Goal: Task Accomplishment & Management: Manage account settings

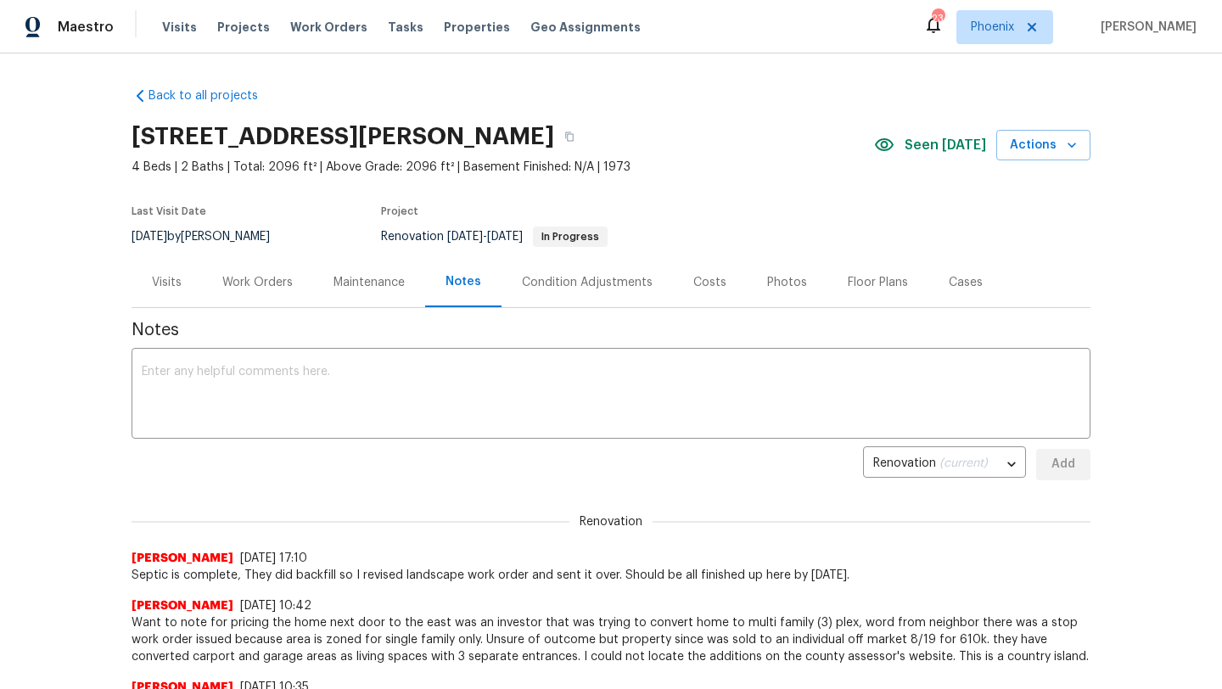
click at [281, 289] on div "Work Orders" at bounding box center [257, 282] width 70 height 17
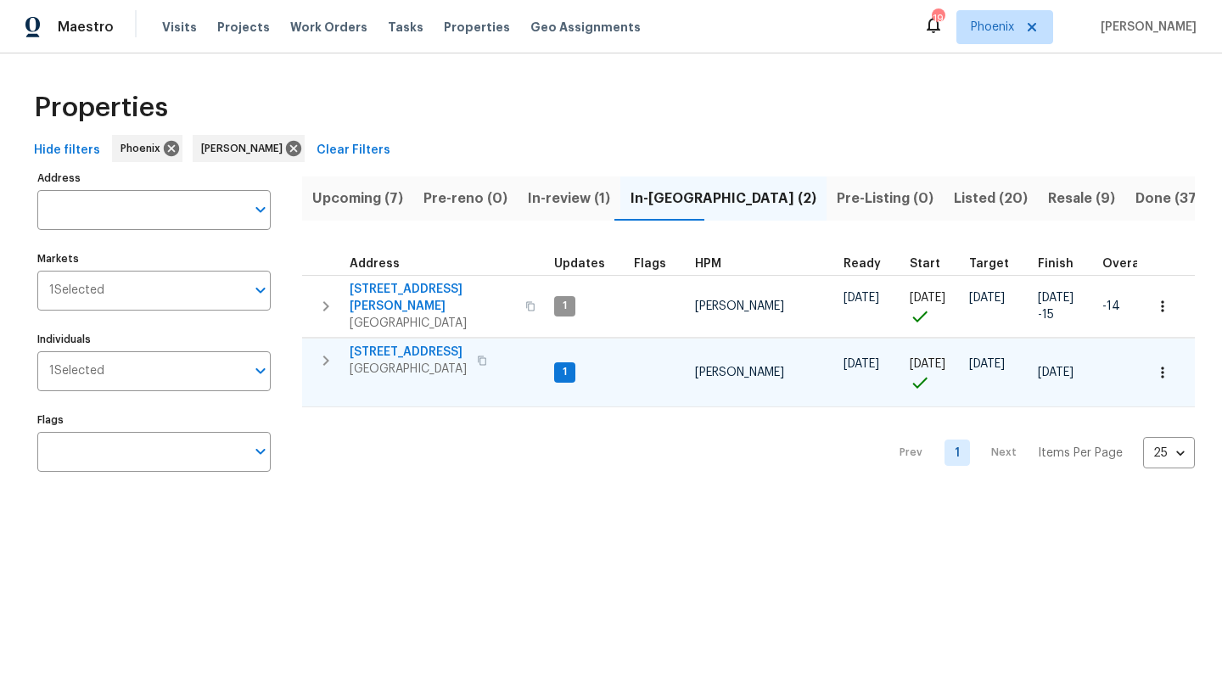
click at [431, 344] on span "8864 E Rainier Dr" at bounding box center [408, 352] width 117 height 17
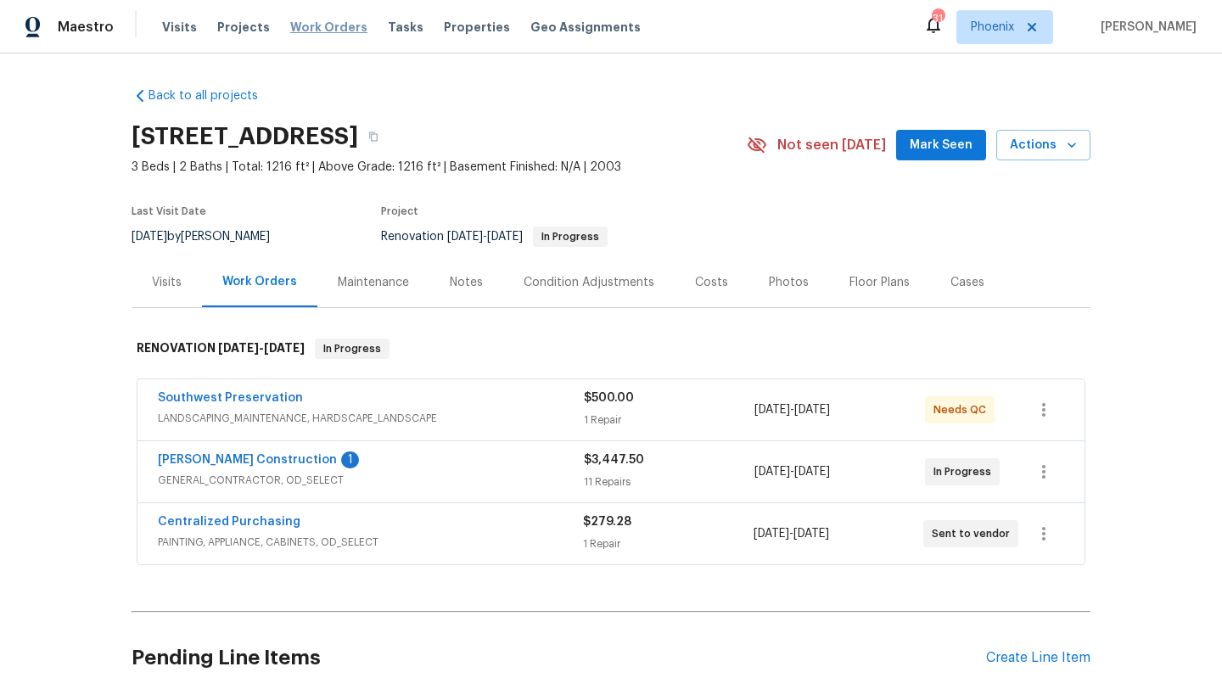
click at [323, 31] on span "Work Orders" at bounding box center [328, 27] width 77 height 17
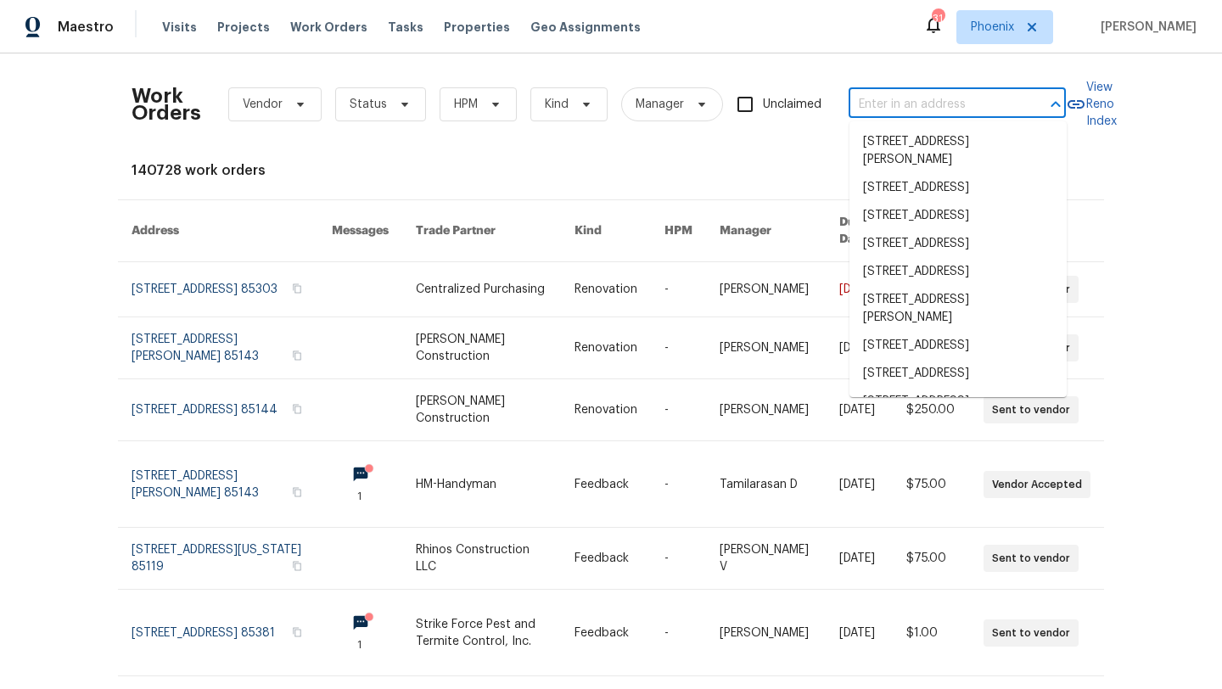
click at [868, 100] on input "text" at bounding box center [934, 105] width 170 height 26
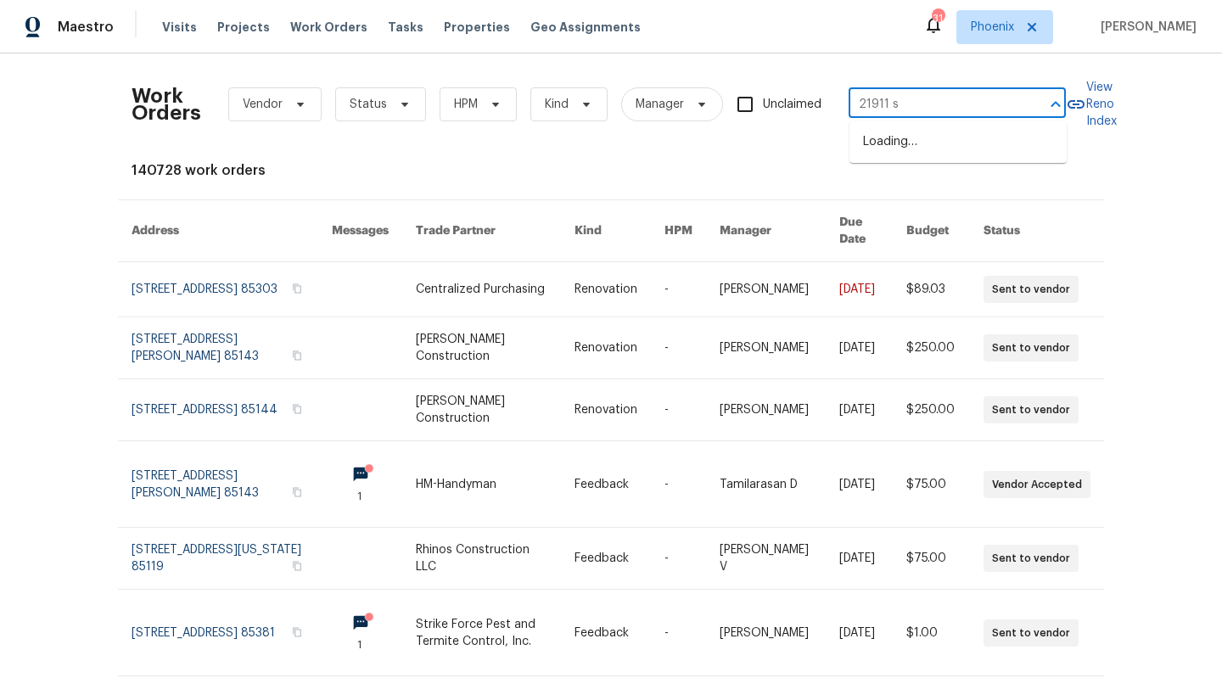
type input "21911 s"
click at [886, 156] on li "21911 S 215th St, Queen Creek, AZ 85142" at bounding box center [958, 142] width 217 height 28
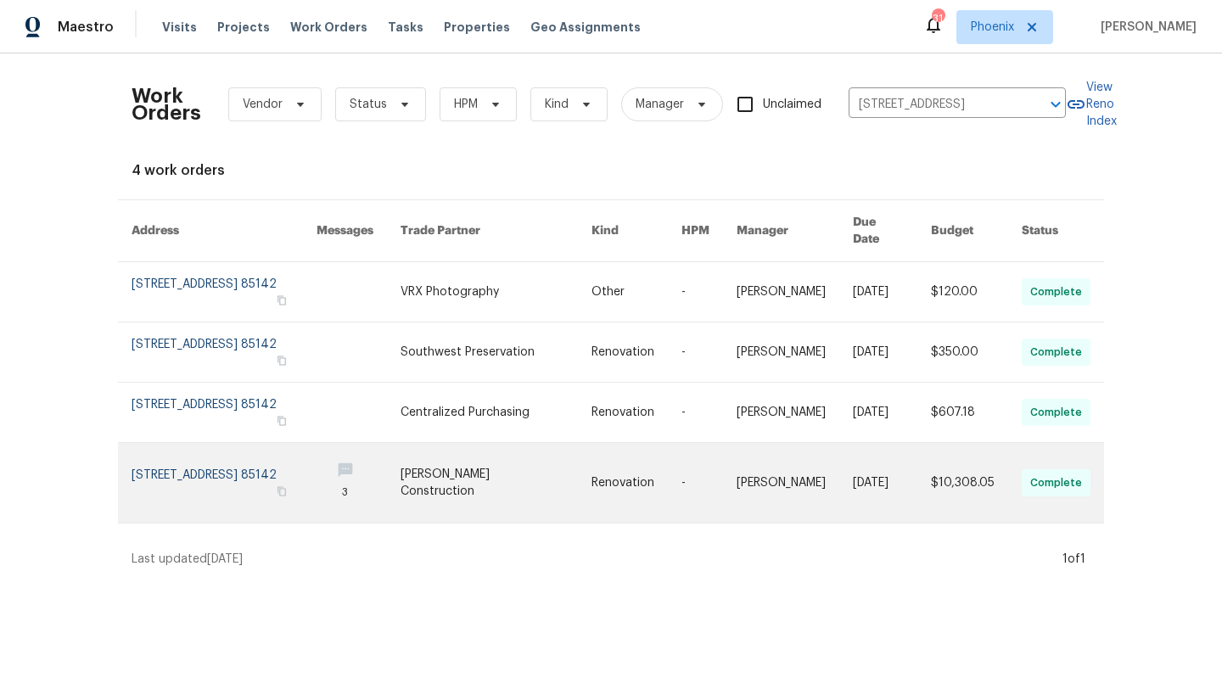
click at [231, 459] on link at bounding box center [224, 483] width 185 height 80
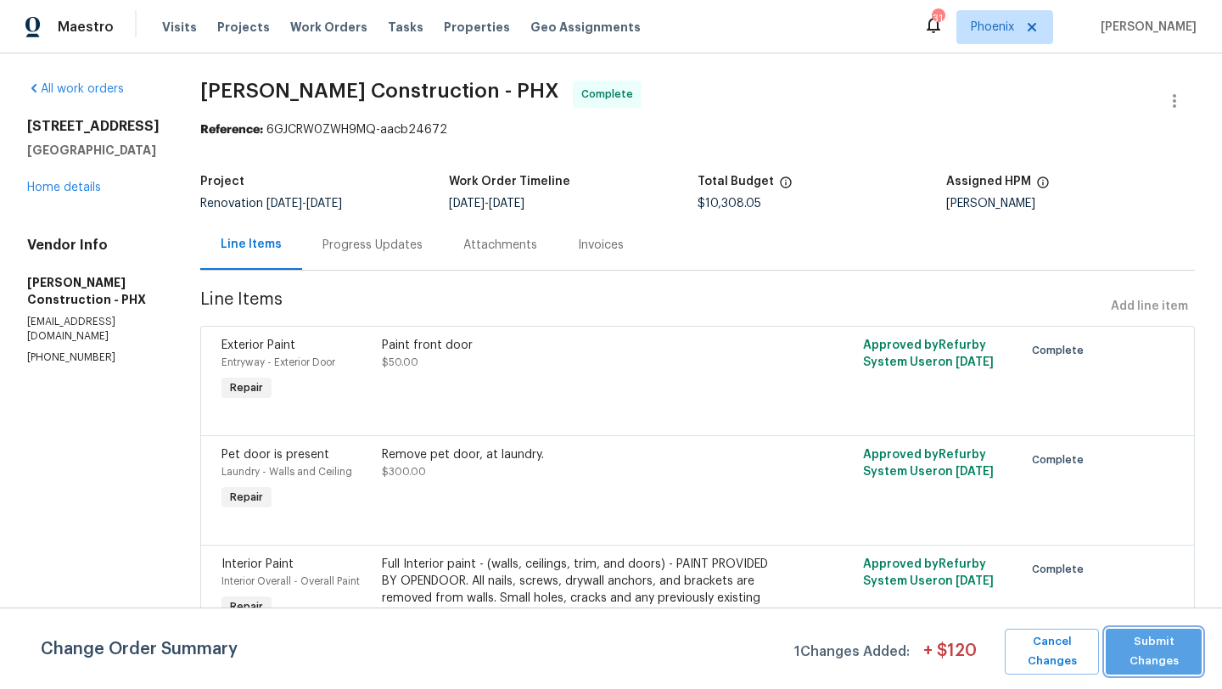
click at [1164, 645] on span "Submit Changes" at bounding box center [1153, 651] width 79 height 39
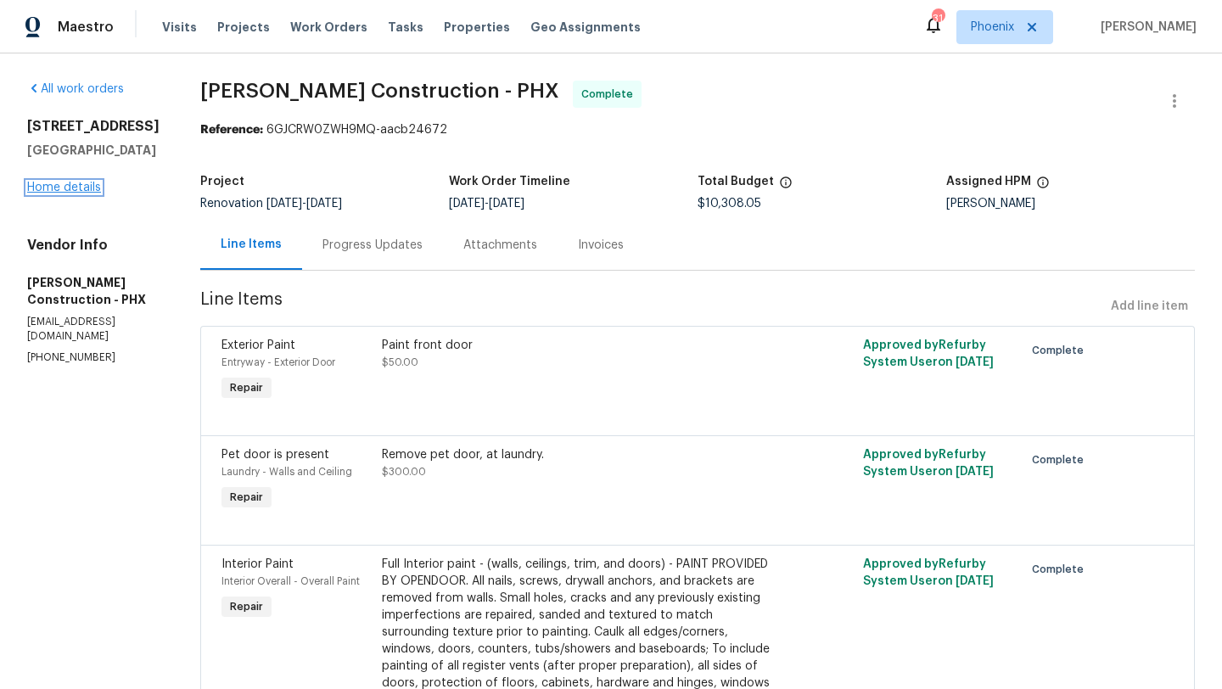
click at [66, 194] on link "Home details" at bounding box center [64, 188] width 74 height 12
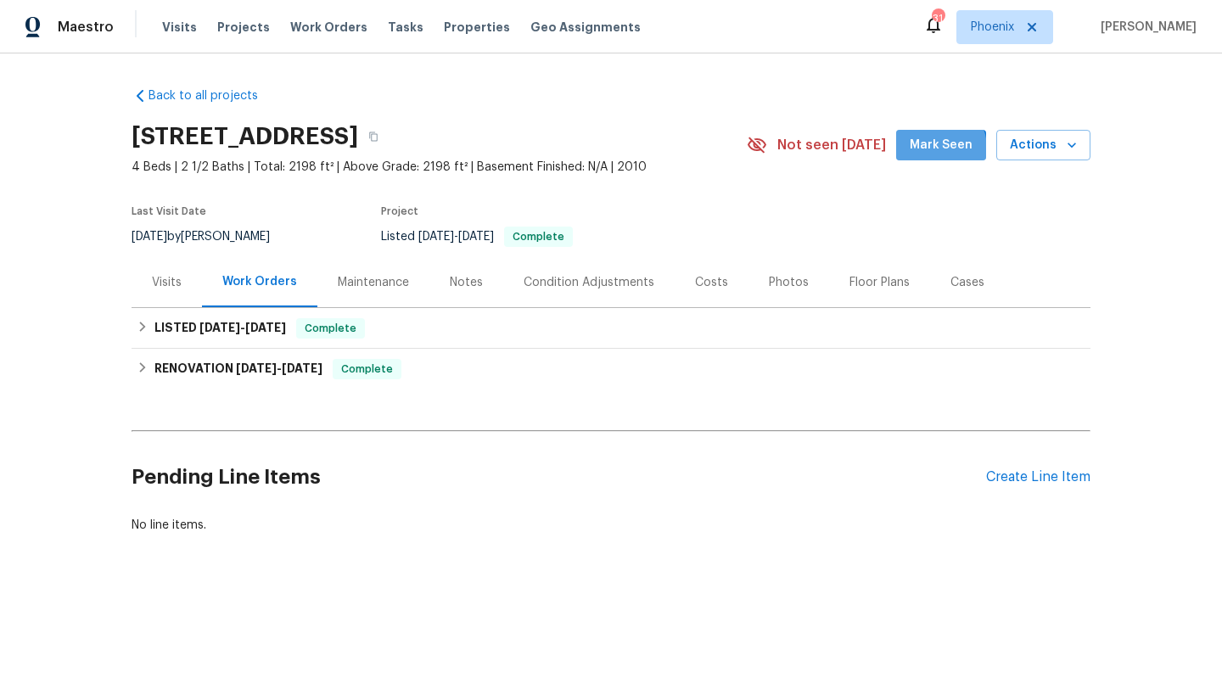
click at [942, 149] on span "Mark Seen" at bounding box center [941, 145] width 63 height 21
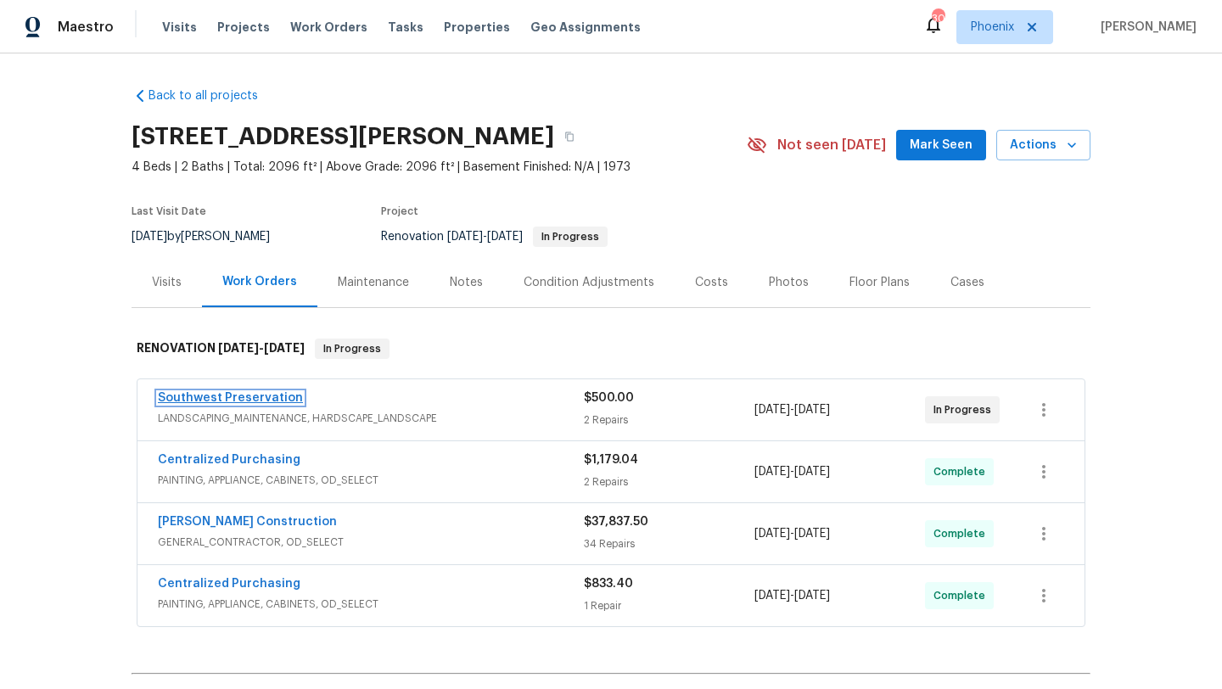
click at [272, 402] on link "Southwest Preservation" at bounding box center [230, 398] width 145 height 12
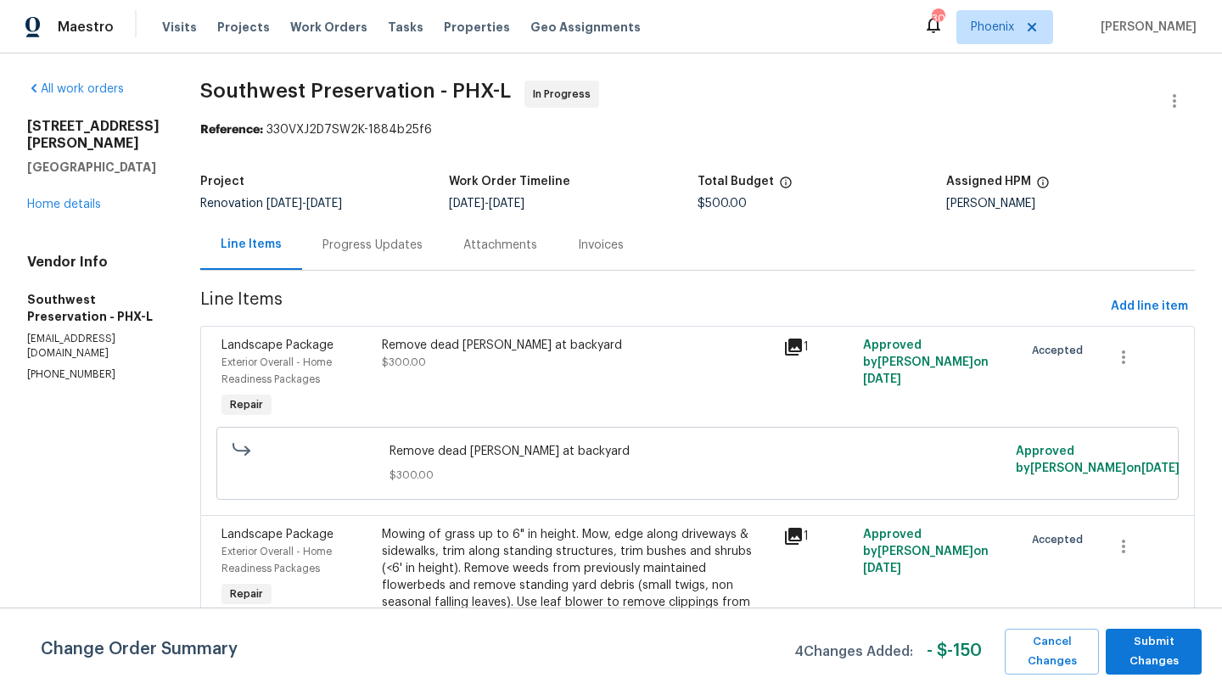
click at [488, 345] on div "Remove dead [PERSON_NAME] at backyard" at bounding box center [577, 345] width 391 height 17
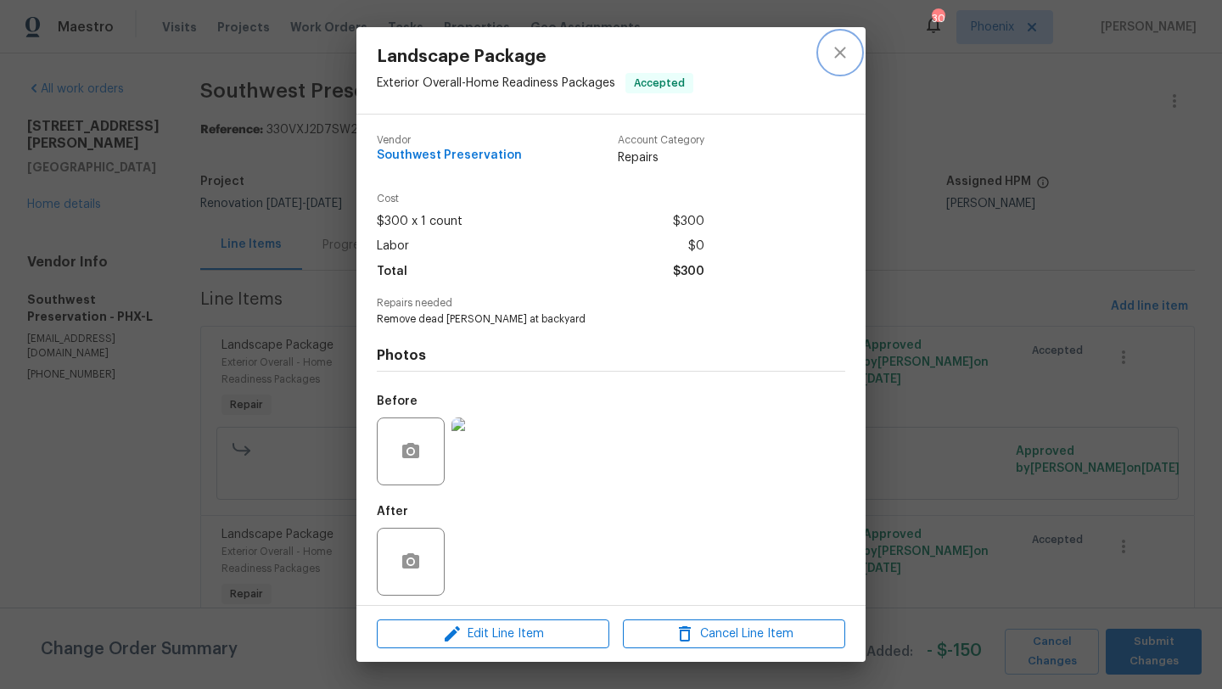
click at [840, 53] on icon "close" at bounding box center [839, 52] width 11 height 11
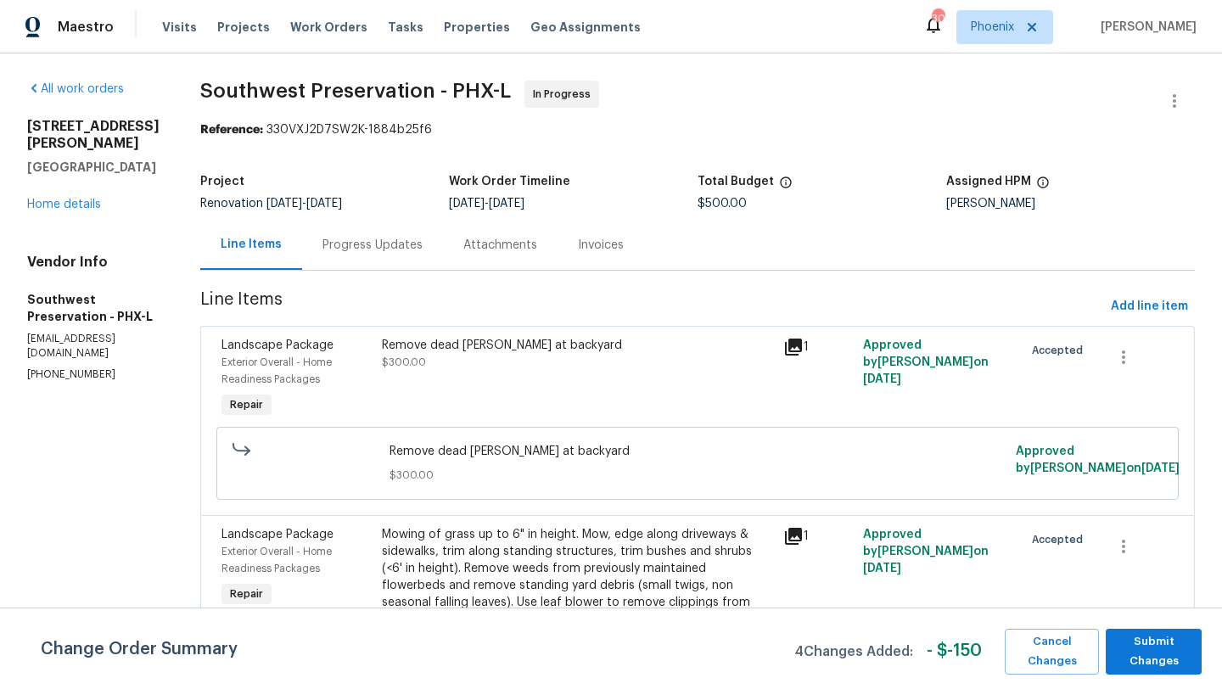
click at [544, 559] on div "Mowing of grass up to 6" in height. Mow, edge along driveways & sidewalks, trim…" at bounding box center [577, 577] width 391 height 102
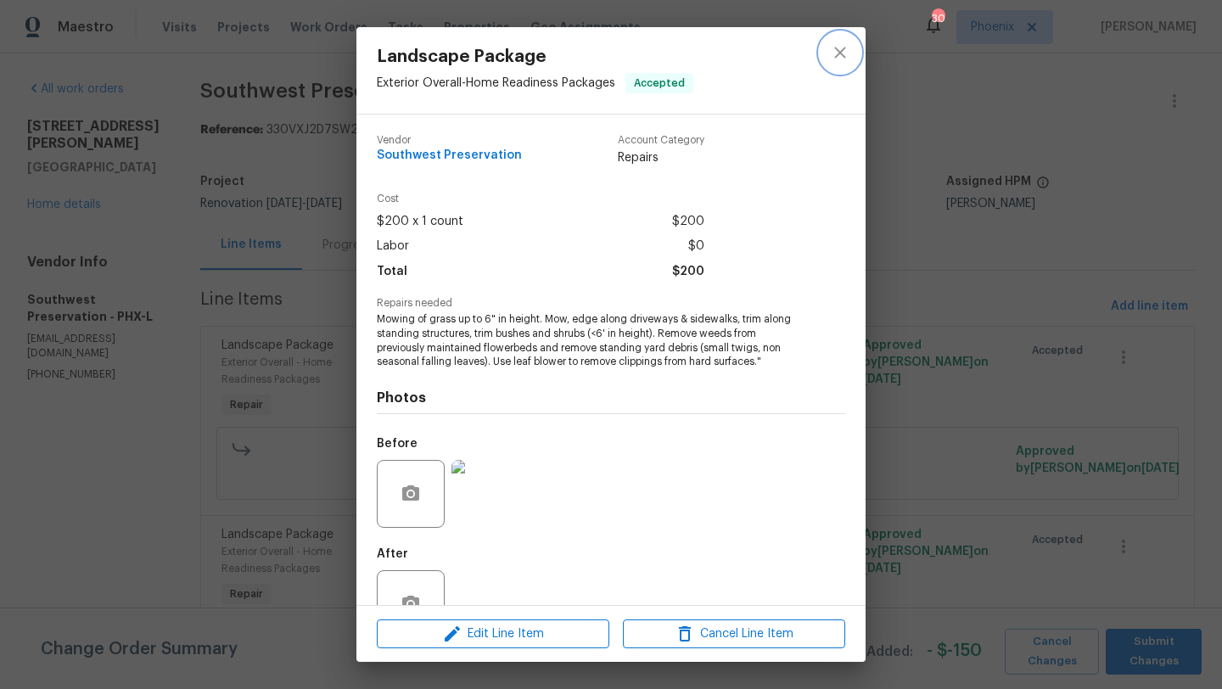
click at [846, 52] on icon "close" at bounding box center [840, 52] width 20 height 20
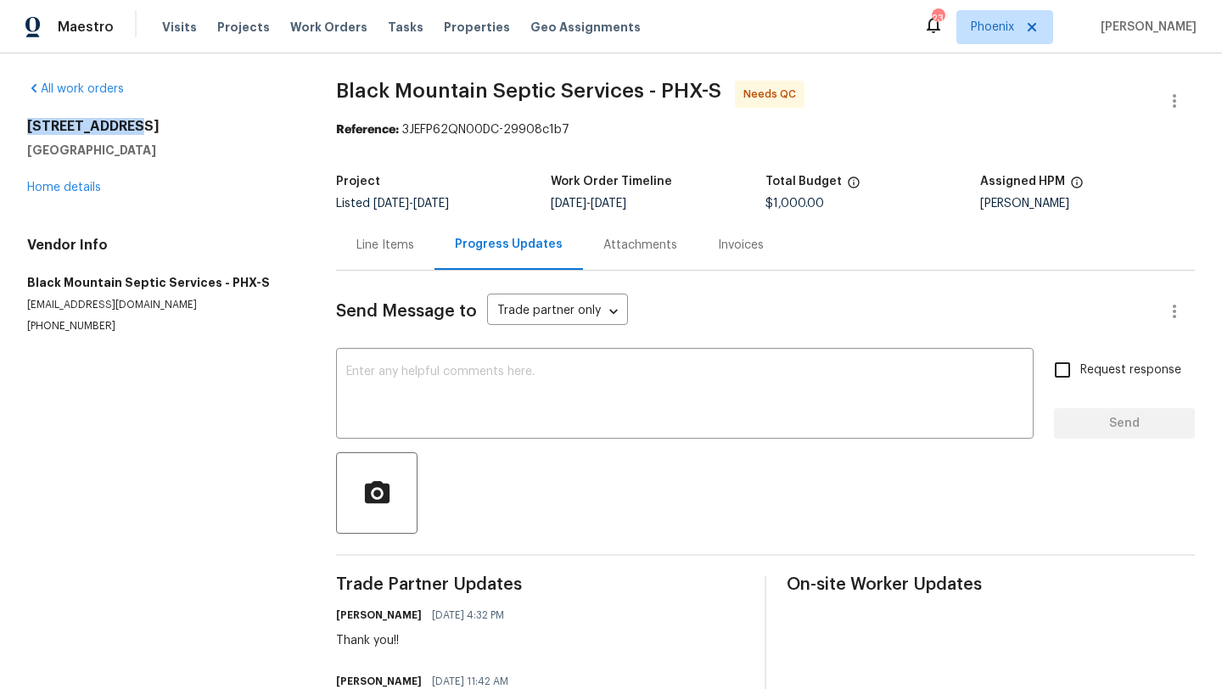
drag, startPoint x: 30, startPoint y: 125, endPoint x: 132, endPoint y: 126, distance: 102.7
click at [132, 126] on h2 "261 W 21st Ave" at bounding box center [161, 126] width 268 height 17
copy h2 "261 W 21st Ave"
click at [401, 243] on div "Line Items" at bounding box center [385, 245] width 58 height 17
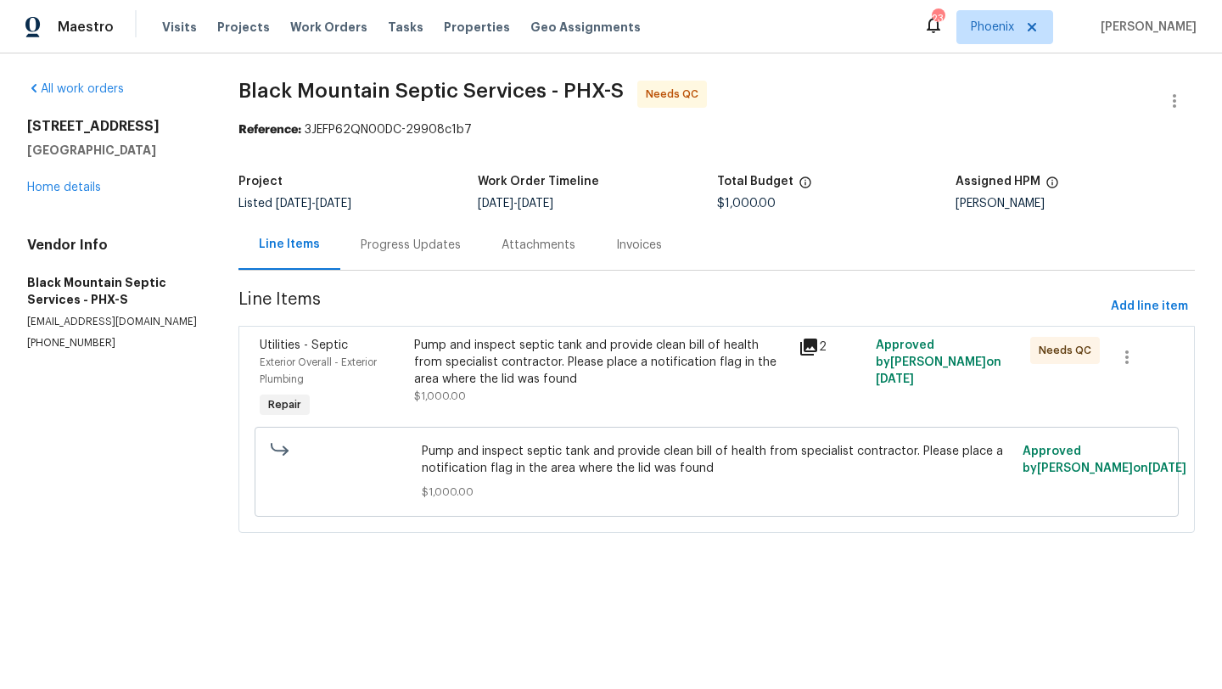
click at [461, 249] on div "Progress Updates" at bounding box center [411, 245] width 100 height 17
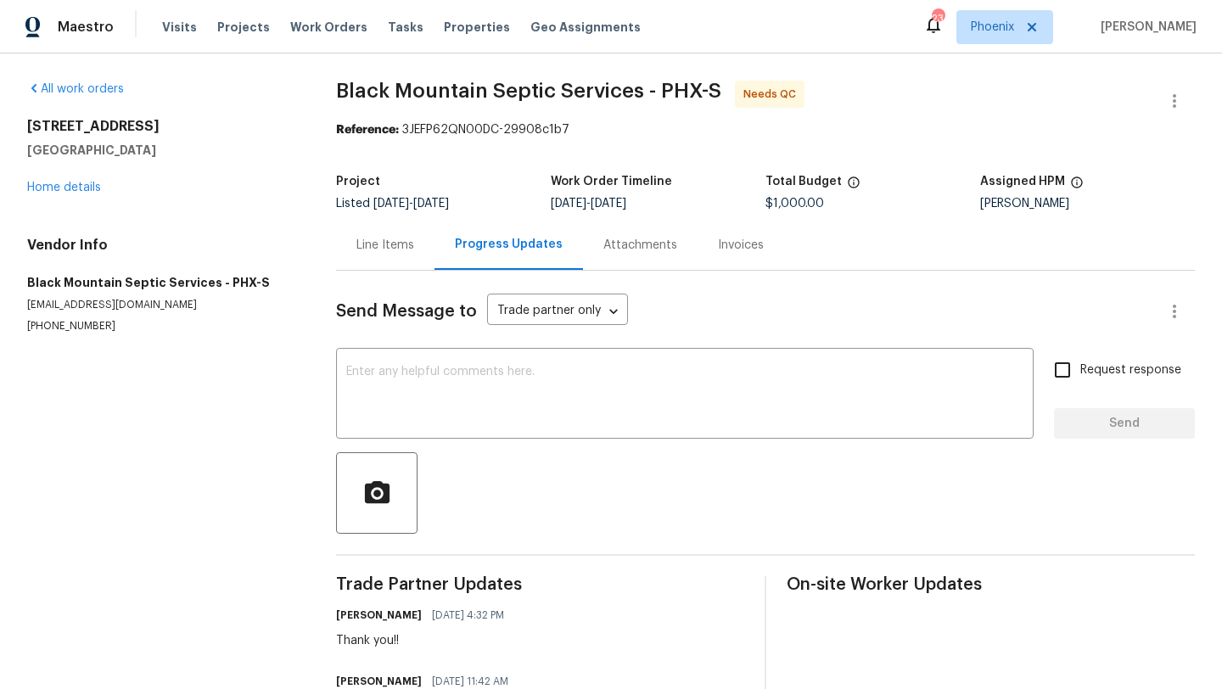
click at [393, 251] on div "Line Items" at bounding box center [385, 245] width 58 height 17
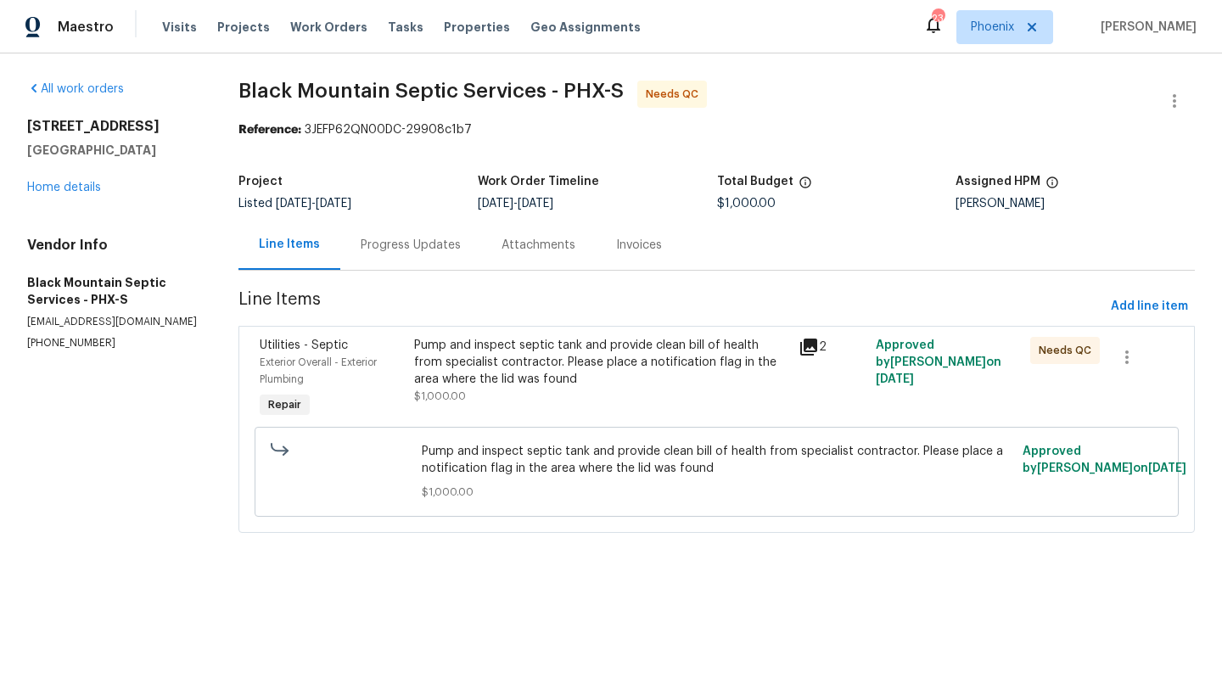
click at [554, 363] on div "Pump and inspect septic tank and provide clean bill of health from specialist c…" at bounding box center [601, 362] width 375 height 51
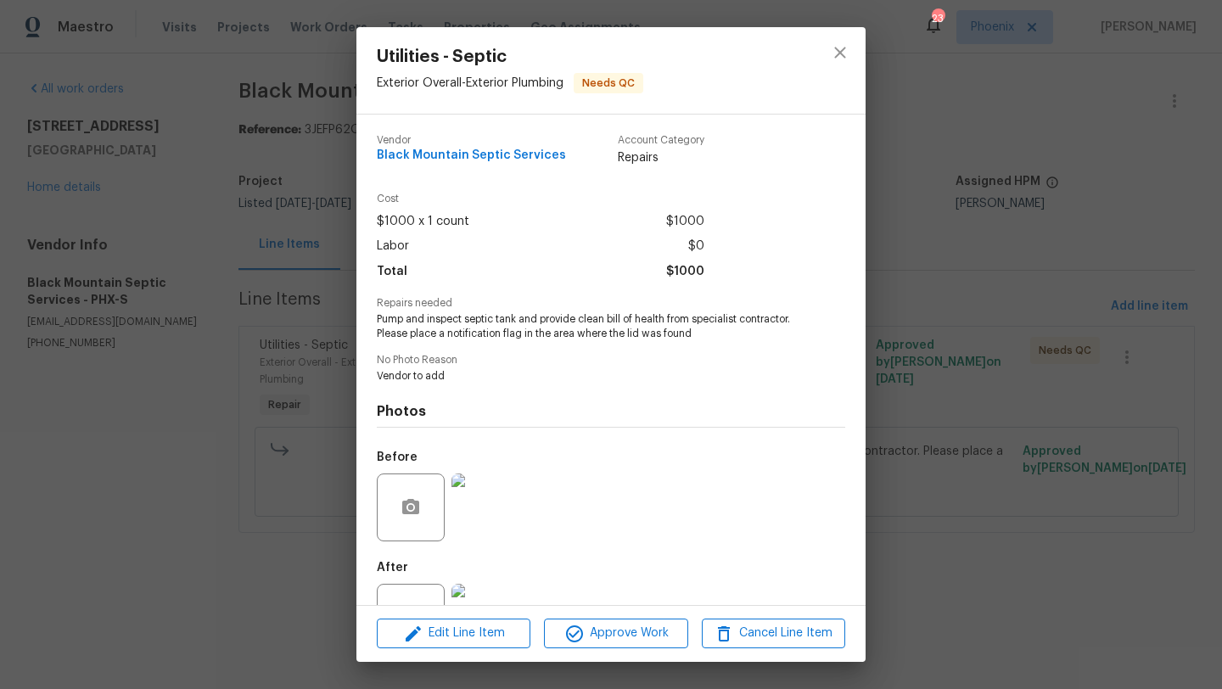
scroll to position [65, 0]
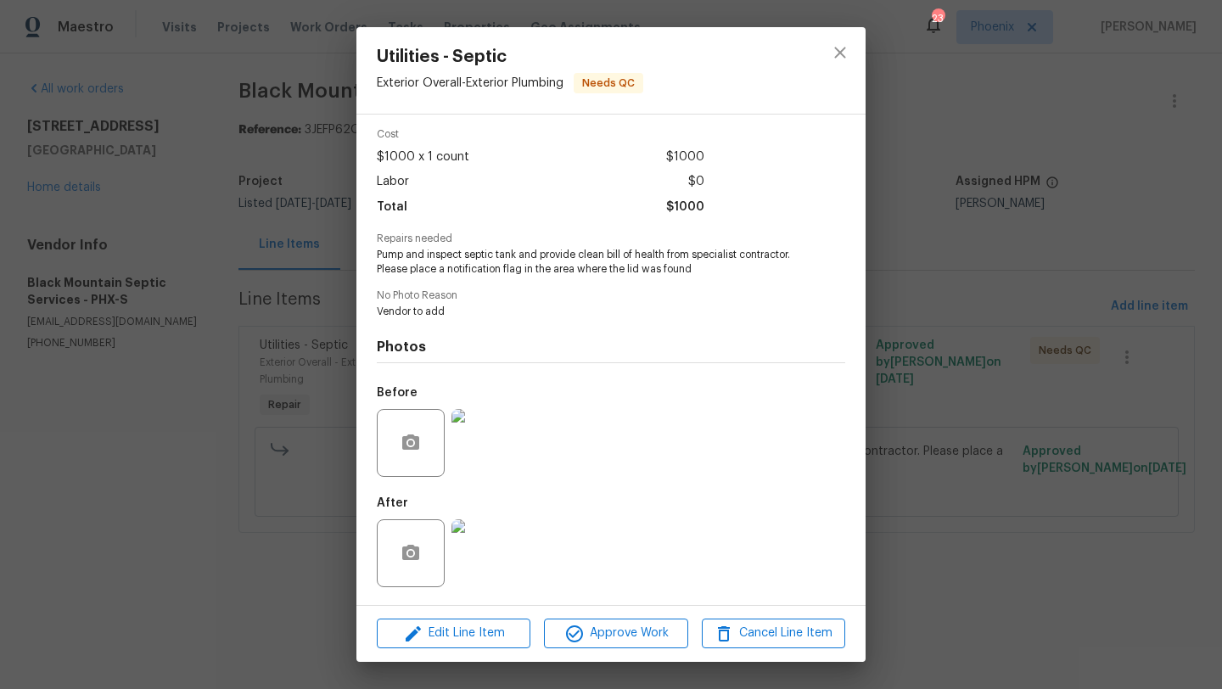
click at [498, 537] on img at bounding box center [486, 553] width 68 height 68
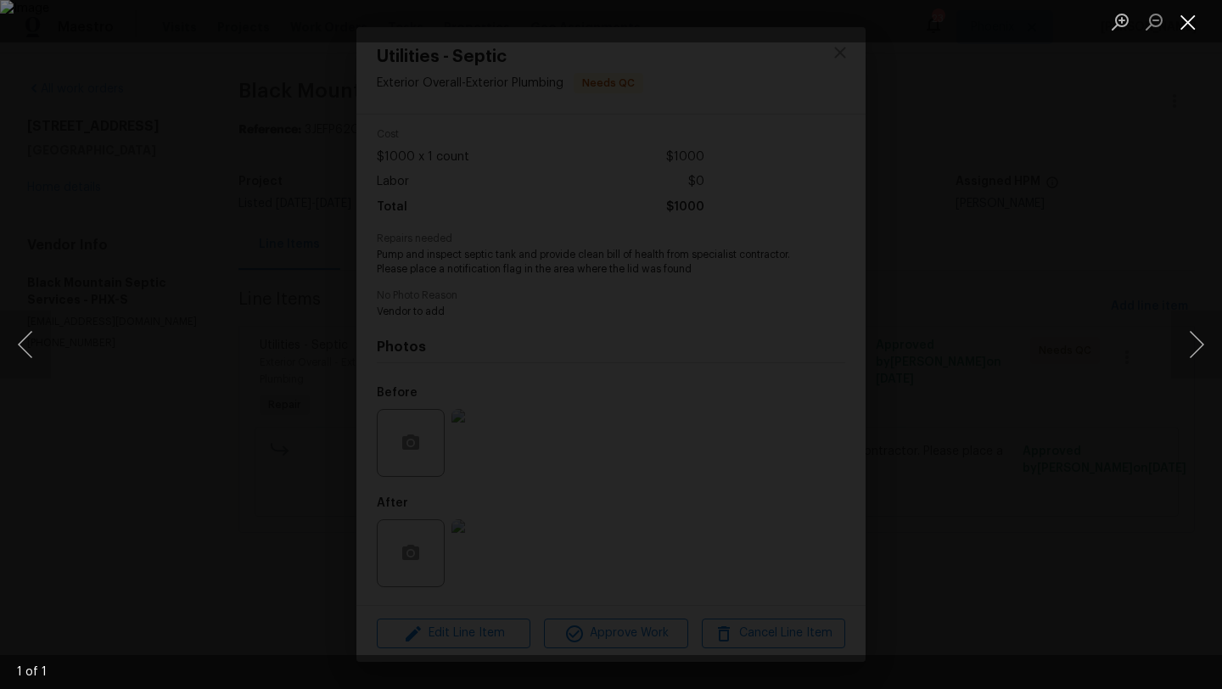
click at [1189, 25] on button "Close lightbox" at bounding box center [1188, 22] width 34 height 30
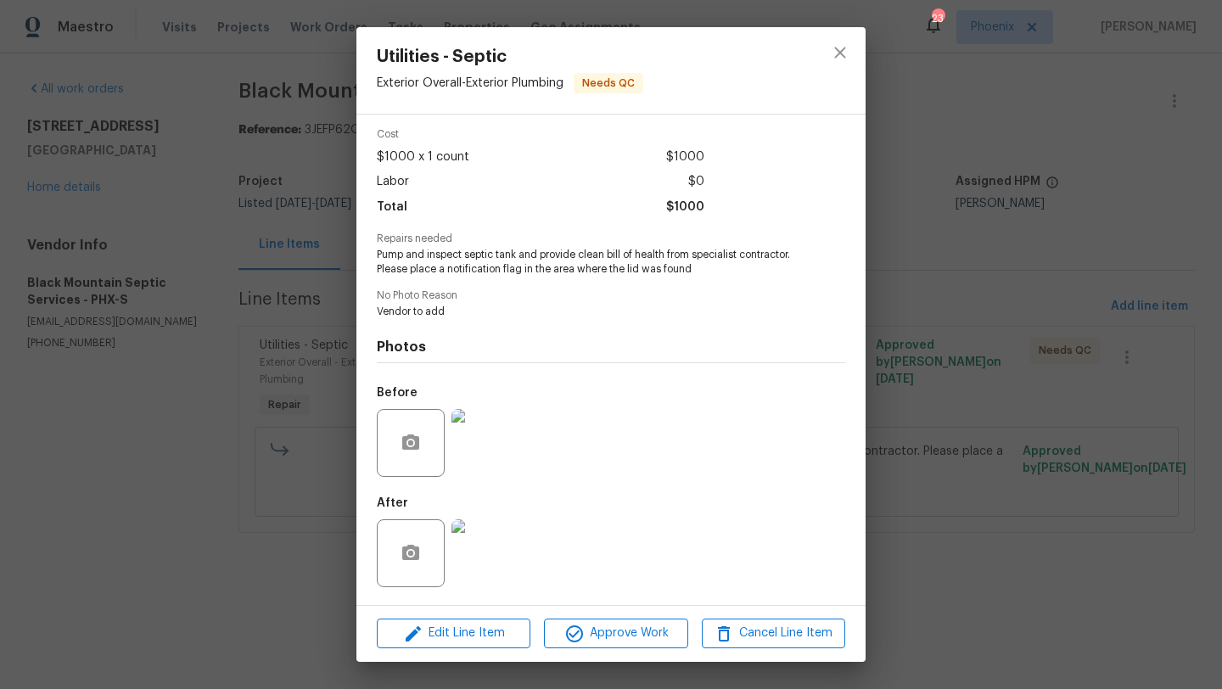
click at [488, 477] on div at bounding box center [485, 443] width 75 height 88
click at [497, 449] on img at bounding box center [486, 443] width 68 height 68
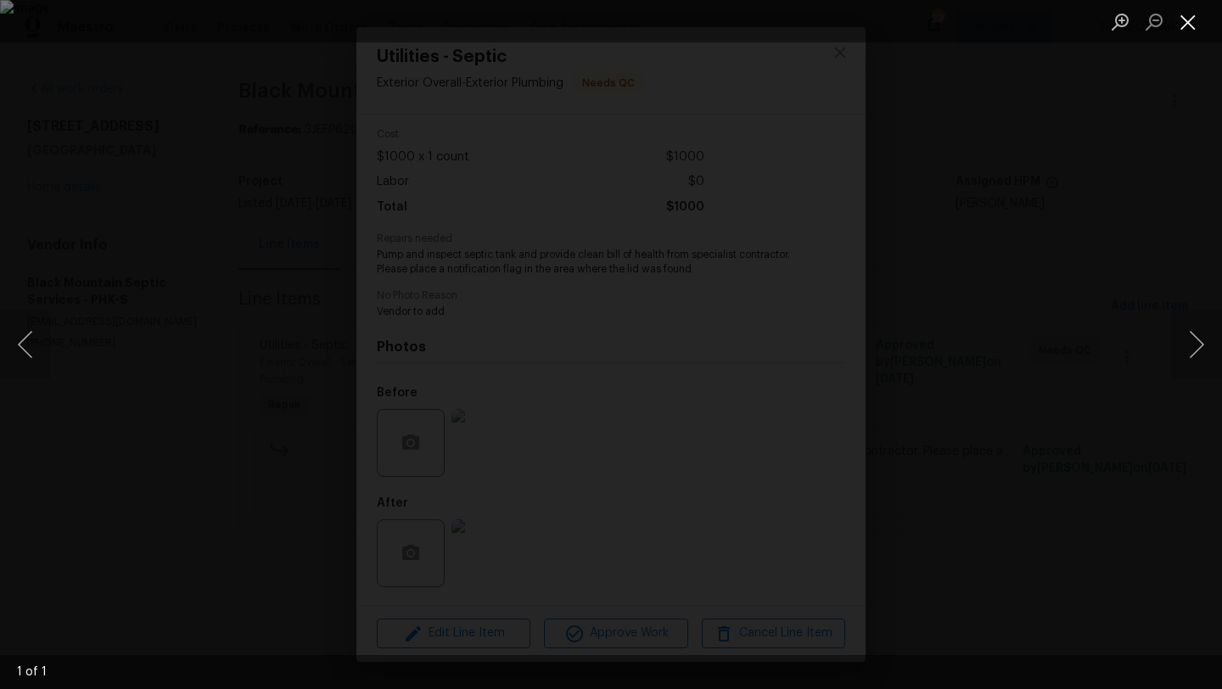
click at [1187, 31] on button "Close lightbox" at bounding box center [1188, 22] width 34 height 30
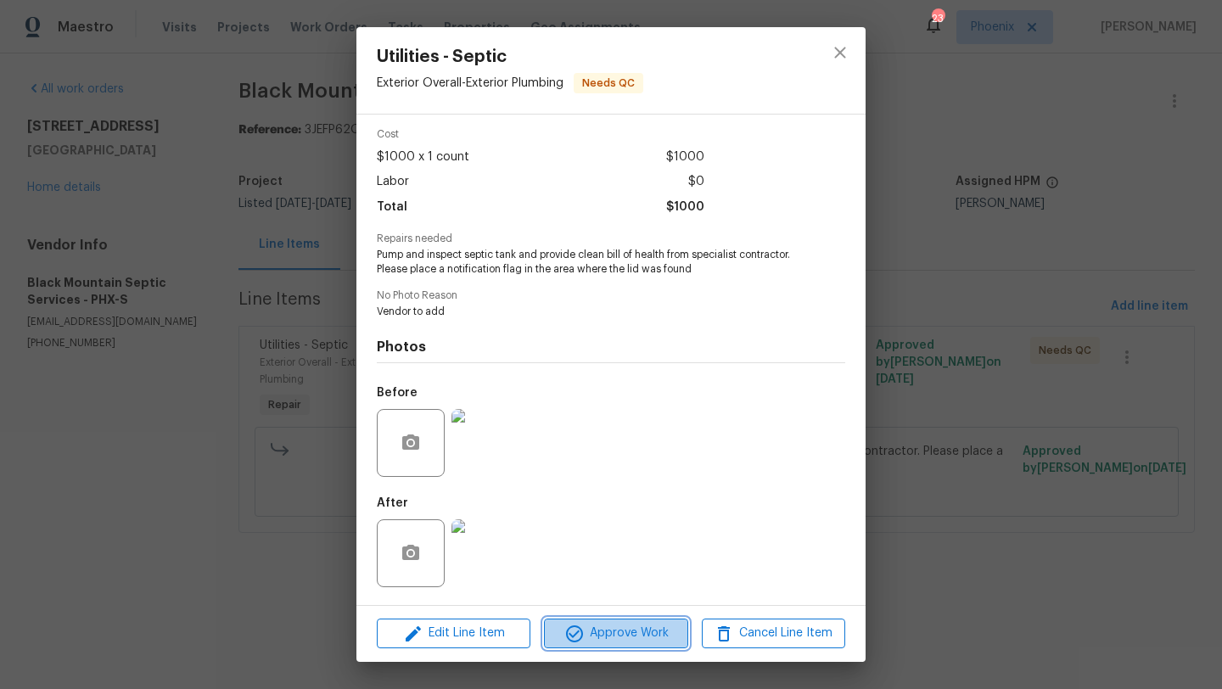
click at [627, 622] on button "Approve Work" at bounding box center [615, 634] width 143 height 30
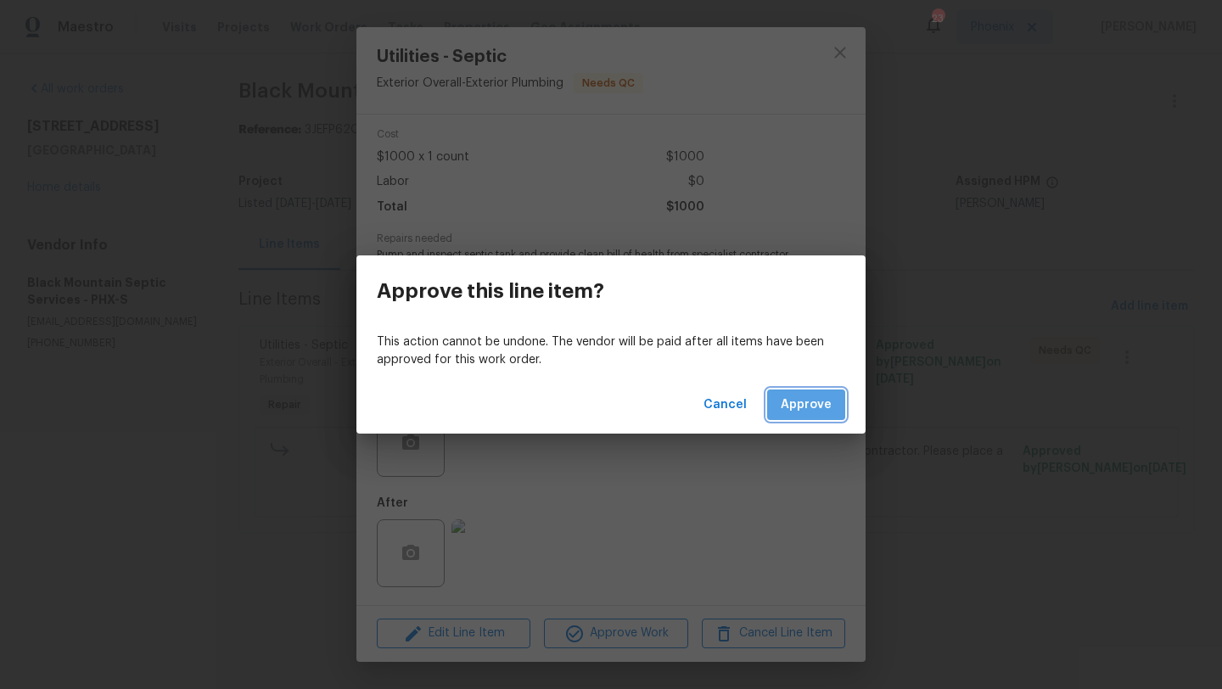
click at [820, 418] on button "Approve" at bounding box center [806, 405] width 78 height 31
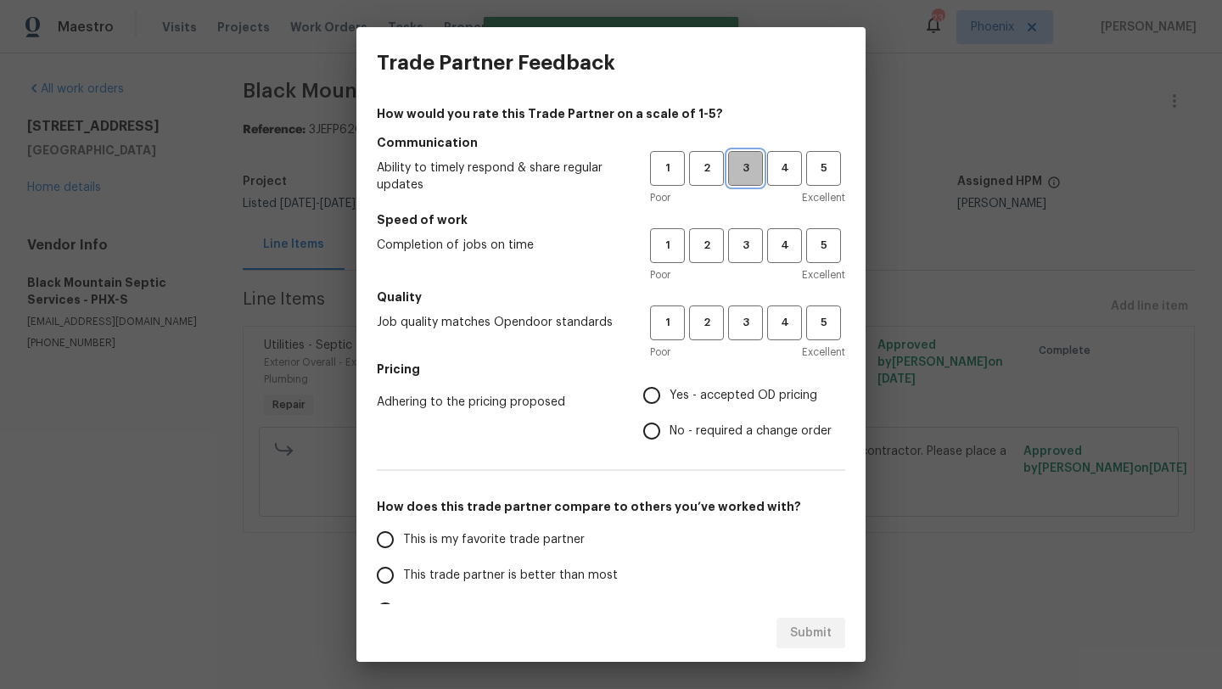
click at [744, 176] on span "3" at bounding box center [745, 169] width 31 height 20
click at [744, 262] on button "3" at bounding box center [745, 245] width 35 height 35
click at [749, 325] on span "3" at bounding box center [745, 323] width 31 height 20
click at [653, 437] on input "No - required a change order" at bounding box center [652, 431] width 36 height 36
radio input "true"
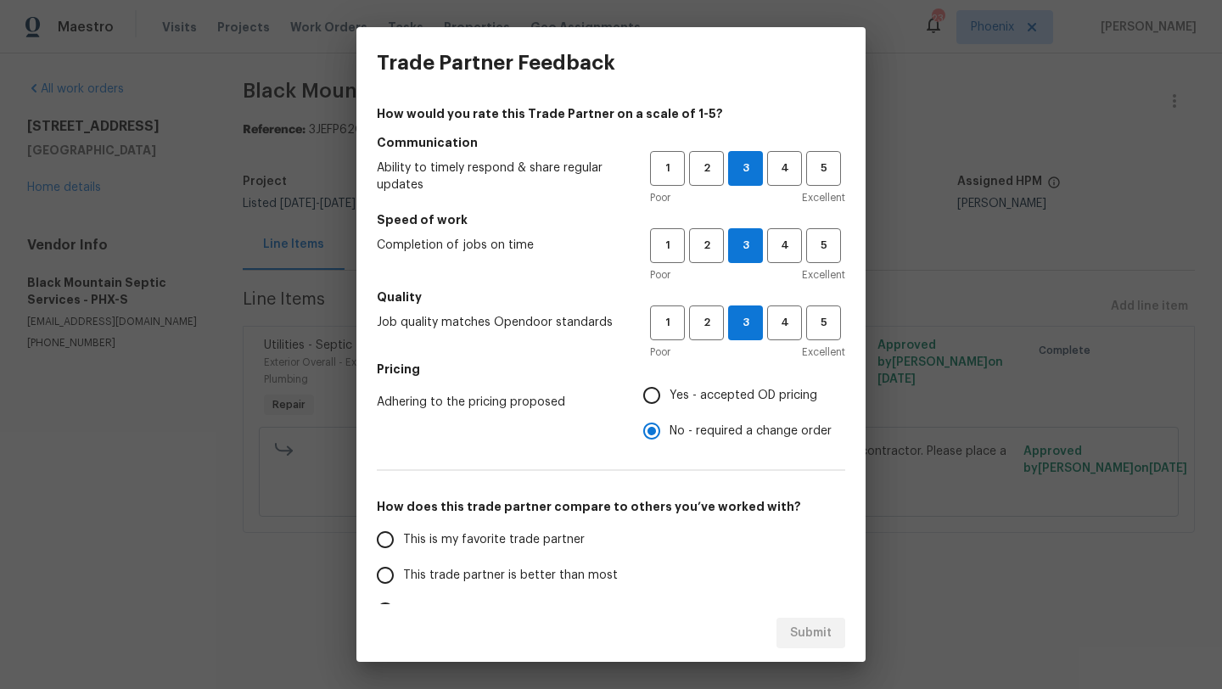
click at [384, 576] on input "This trade partner is better than most" at bounding box center [386, 576] width 36 height 36
click at [817, 629] on span "Submit" at bounding box center [811, 633] width 42 height 21
radio input "true"
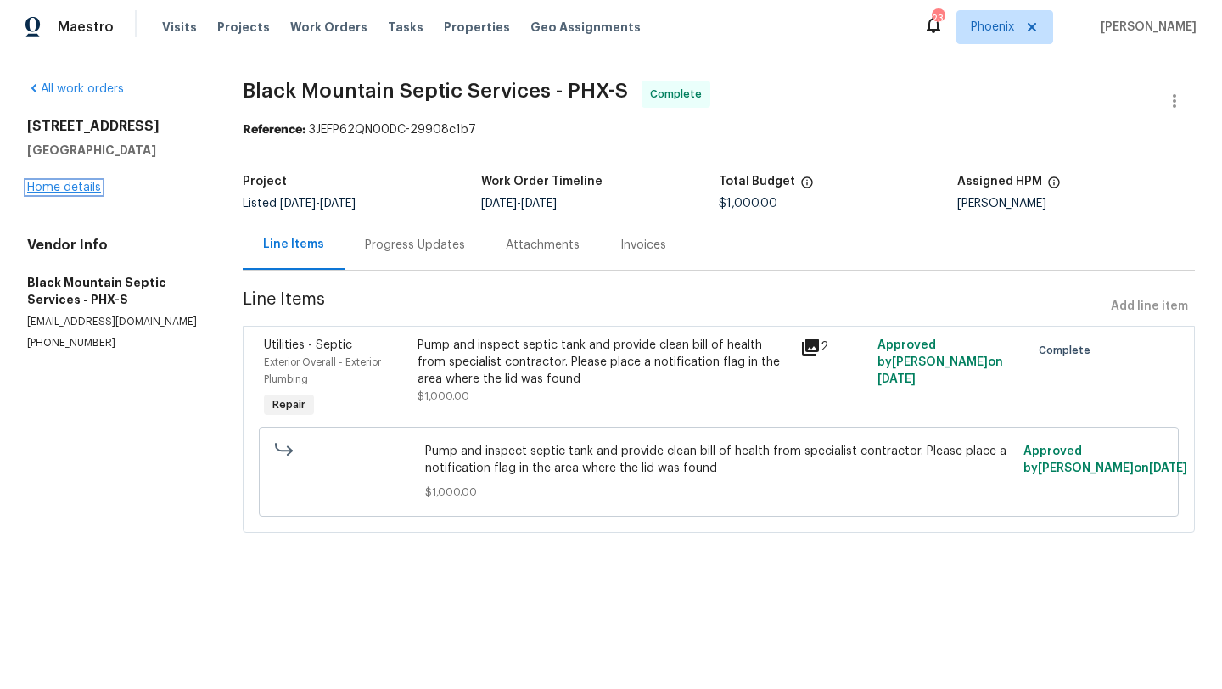
click at [59, 190] on link "Home details" at bounding box center [64, 188] width 74 height 12
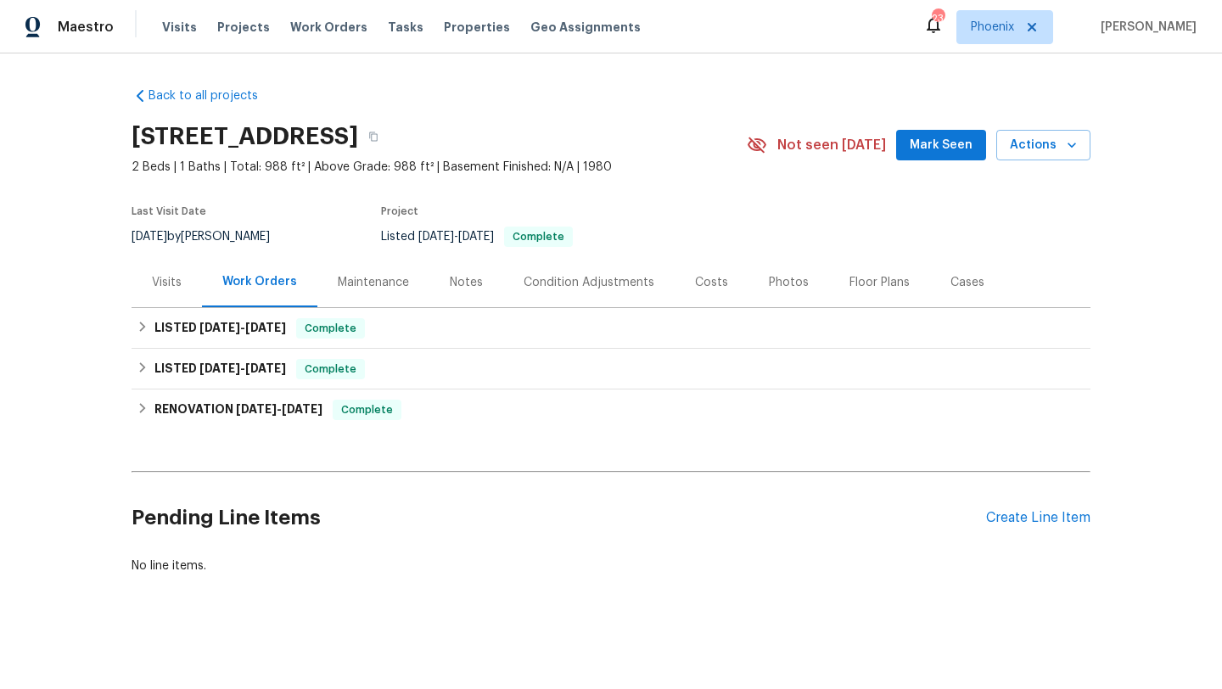
click at [459, 288] on div "Notes" at bounding box center [466, 282] width 33 height 17
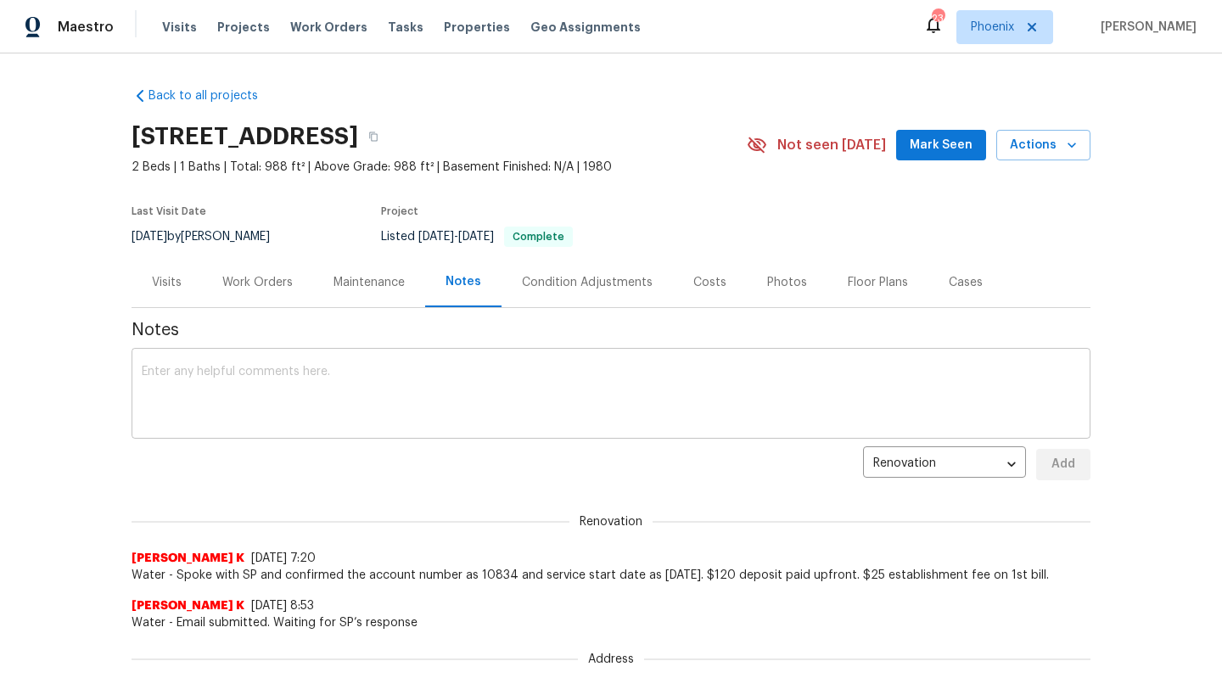
click at [211, 413] on textarea at bounding box center [611, 395] width 939 height 59
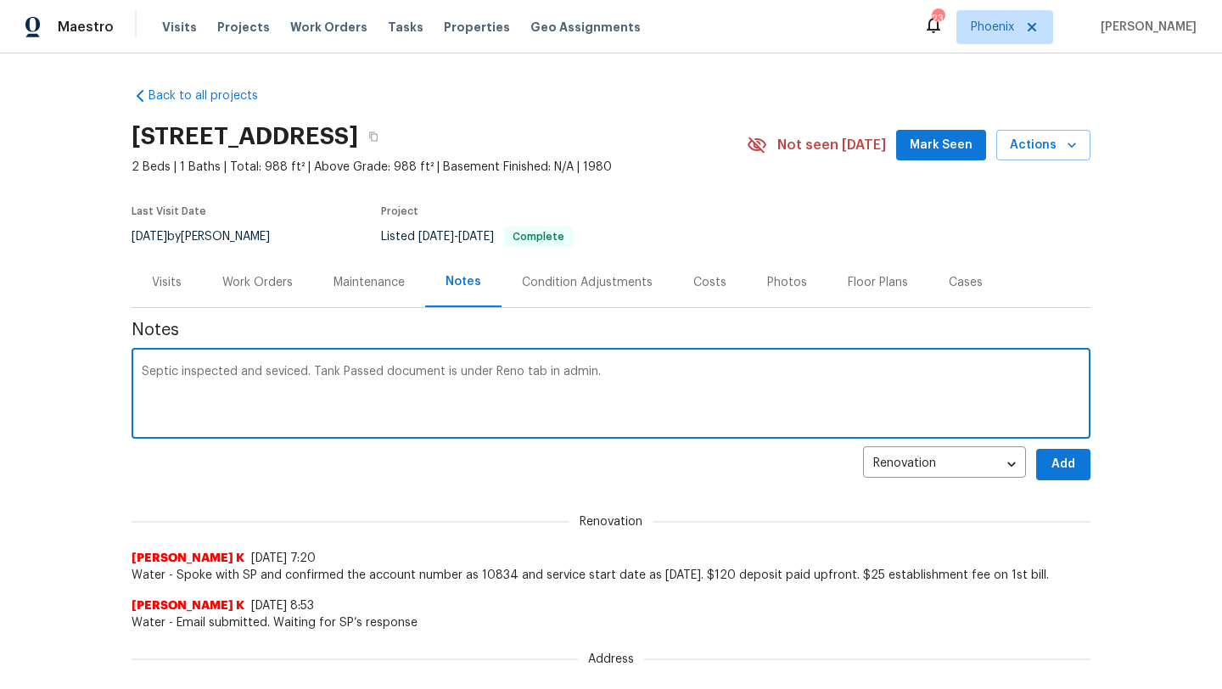
type textarea "Septic inspected and seviced. Tank Passed document is under Reno tab in admin."
click at [1068, 468] on span "Add" at bounding box center [1063, 464] width 27 height 21
